Goal: Transaction & Acquisition: Purchase product/service

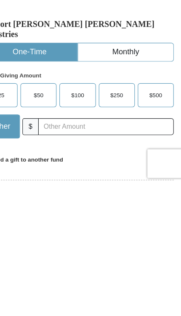
scroll to position [172, 0]
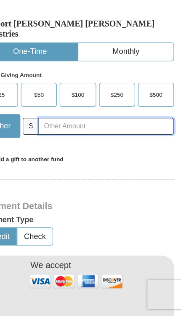
click at [56, 143] on input "text" at bounding box center [115, 150] width 119 height 15
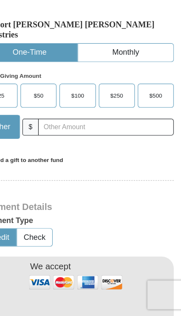
click at [153, 117] on span "$500" at bounding box center [158, 123] width 11 height 13
click at [0, 0] on input "$500" at bounding box center [0, 0] width 0 height 0
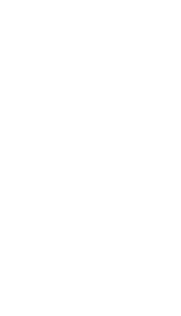
scroll to position [0, 0]
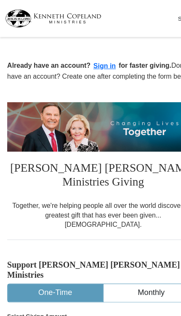
click at [92, 56] on button "Sign in" at bounding box center [92, 58] width 25 height 10
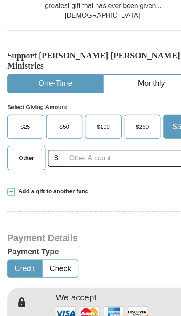
scroll to position [183, 0]
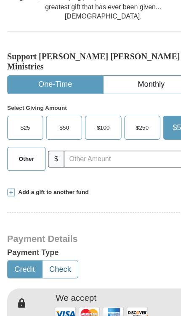
click at [51, 229] on button "Check" at bounding box center [52, 237] width 31 height 16
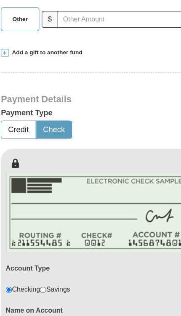
scroll to position [305, 0]
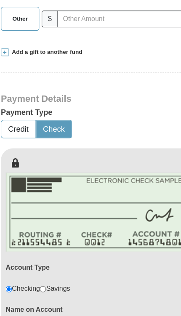
click at [28, 280] on input at bounding box center [91, 287] width 160 height 14
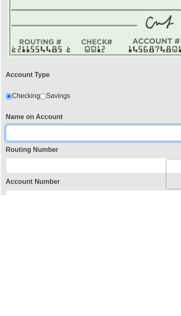
type input "[PERSON_NAME]"
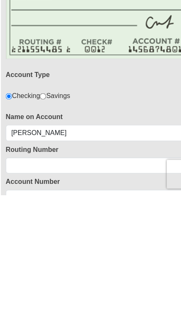
scroll to position [474, 0]
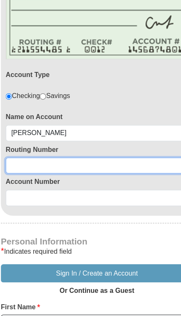
click at [42, 139] on input at bounding box center [91, 146] width 160 height 14
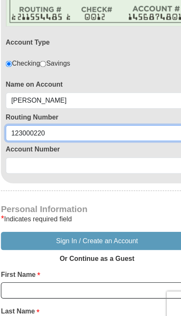
type input "123000220"
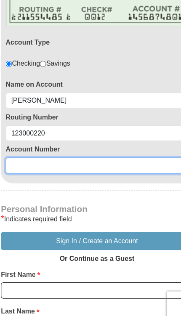
click at [33, 168] on input at bounding box center [91, 175] width 160 height 14
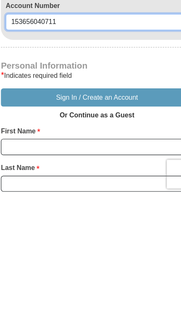
scroll to position [484, 0]
type input "153656040711"
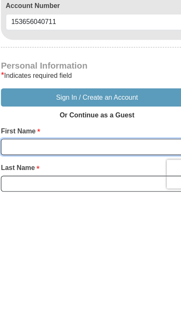
click at [10, 267] on input "First Name *" at bounding box center [90, 274] width 169 height 14
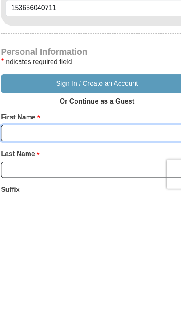
type input "[PERSON_NAME]"
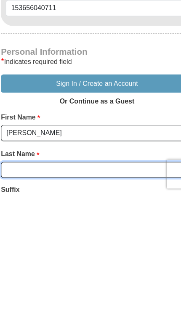
type input "[PERSON_NAME]"
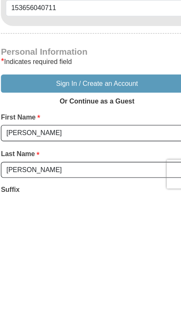
scroll to position [640, 0]
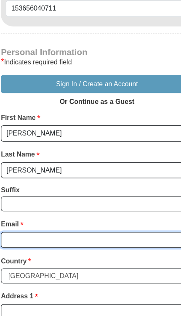
click at [27, 205] on input "Email *" at bounding box center [90, 212] width 169 height 14
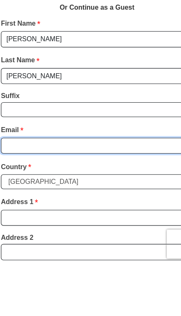
type input "[EMAIL_ADDRESS][DOMAIN_NAME]"
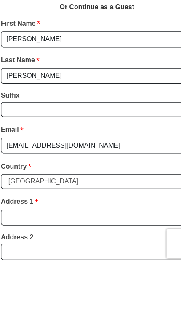
scroll to position [723, 0]
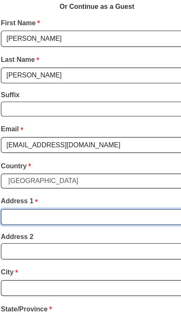
click at [40, 185] on input "Address 1 *" at bounding box center [90, 192] width 169 height 14
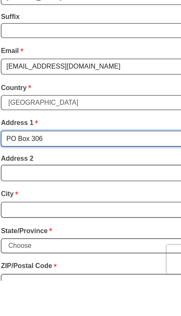
type input "PO Box 306"
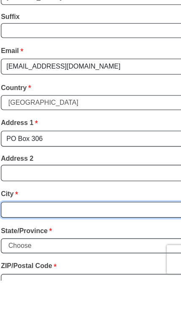
click at [52, 247] on input "City *" at bounding box center [90, 254] width 169 height 14
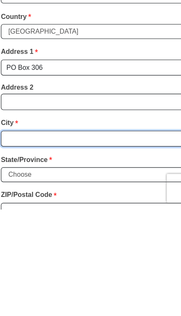
type input "Garibaldi"
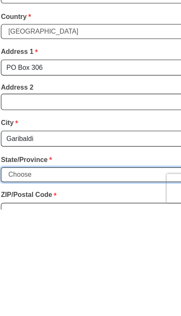
select select "OR"
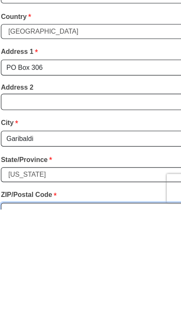
type input "97118"
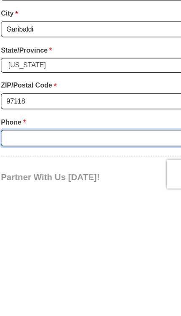
type input "5038126200"
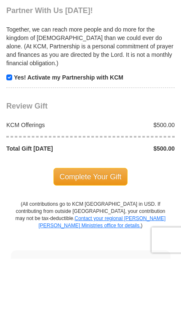
scroll to position [1019, 0]
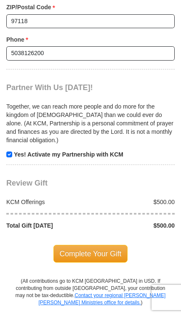
click at [92, 245] on span "Complete Your Gift" at bounding box center [91, 254] width 75 height 18
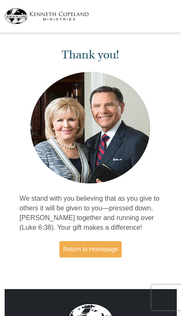
click at [93, 244] on link "Return to Homepage" at bounding box center [90, 249] width 62 height 16
